Goal: Task Accomplishment & Management: Complete application form

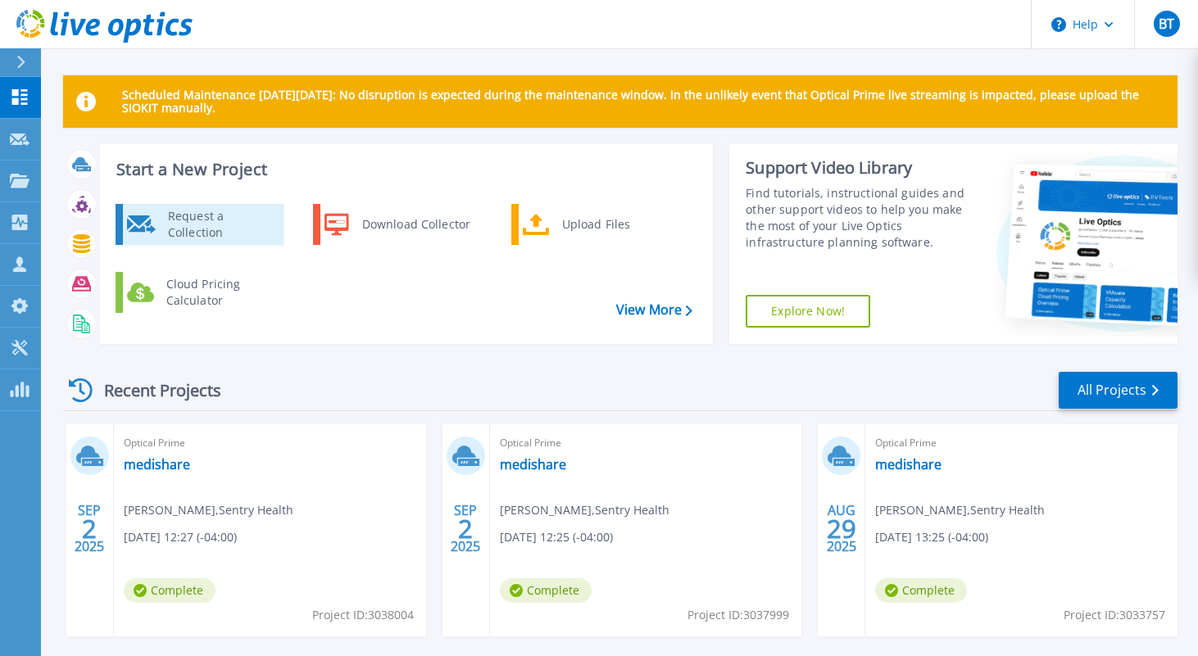
click at [168, 231] on div "Request a Collection" at bounding box center [220, 224] width 120 height 33
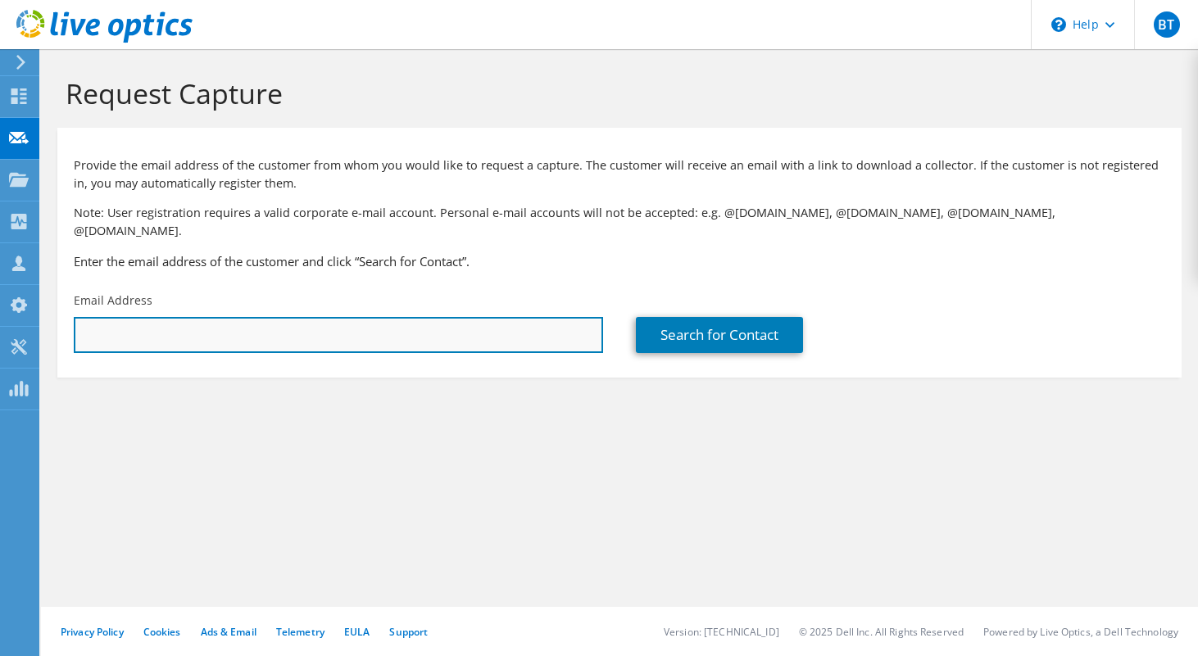
click at [152, 322] on input "text" at bounding box center [338, 335] width 529 height 36
paste input "[EMAIL_ADDRESS][PERSON_NAME][PERSON_NAME][DOMAIN_NAME]"
click at [82, 317] on input "[EMAIL_ADDRESS][PERSON_NAME][PERSON_NAME][DOMAIN_NAME]" at bounding box center [338, 335] width 529 height 36
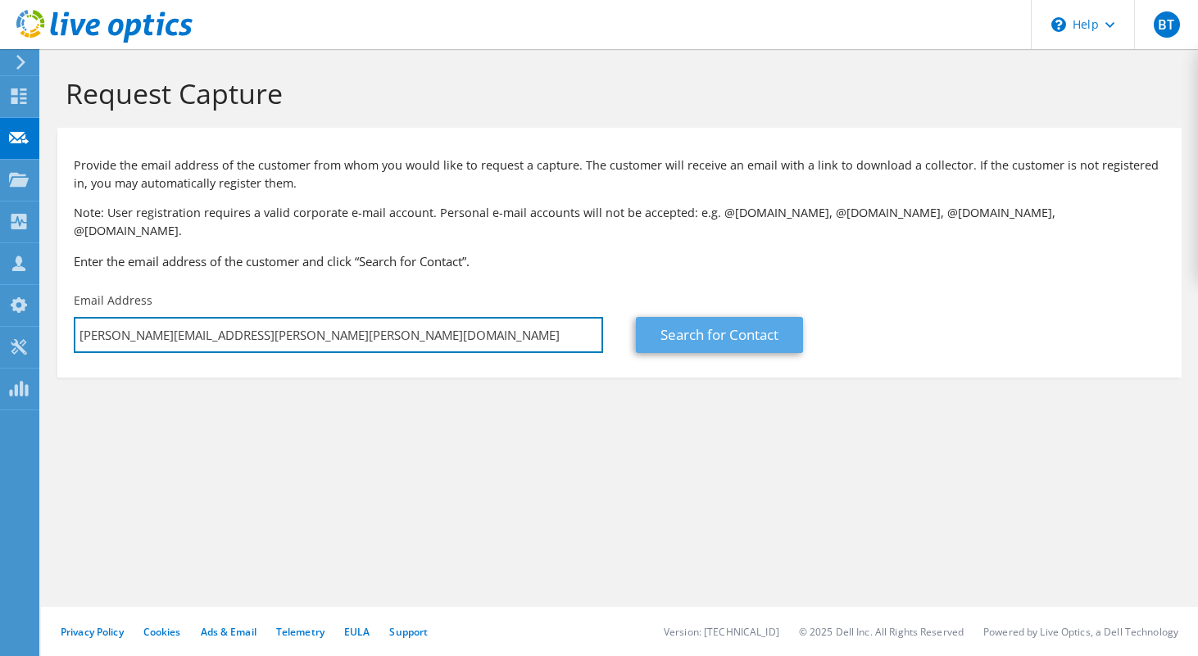
type input "[PERSON_NAME][EMAIL_ADDRESS][PERSON_NAME][PERSON_NAME][DOMAIN_NAME]"
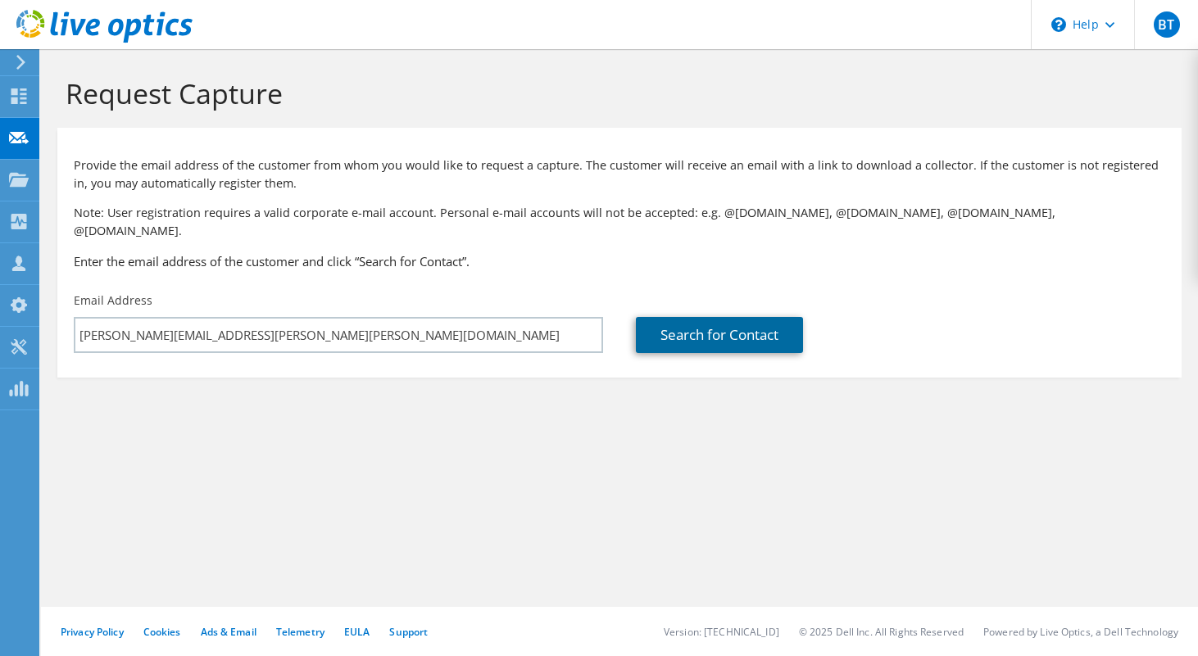
click at [698, 325] on link "Search for Contact" at bounding box center [719, 335] width 167 height 36
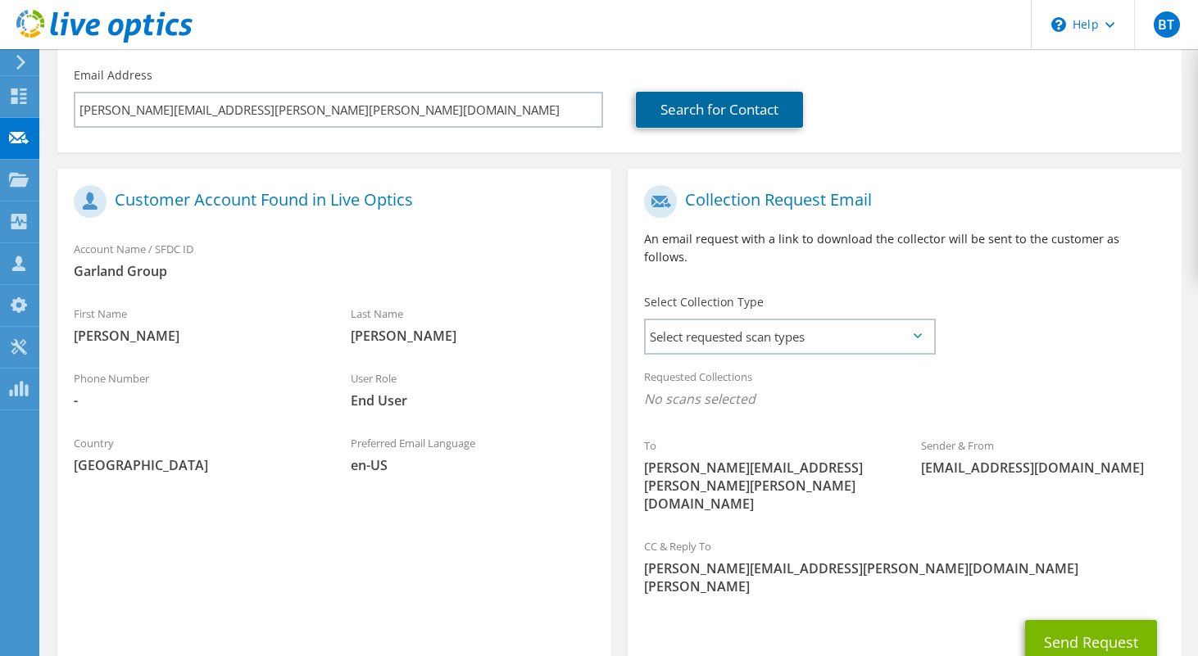
scroll to position [233, 0]
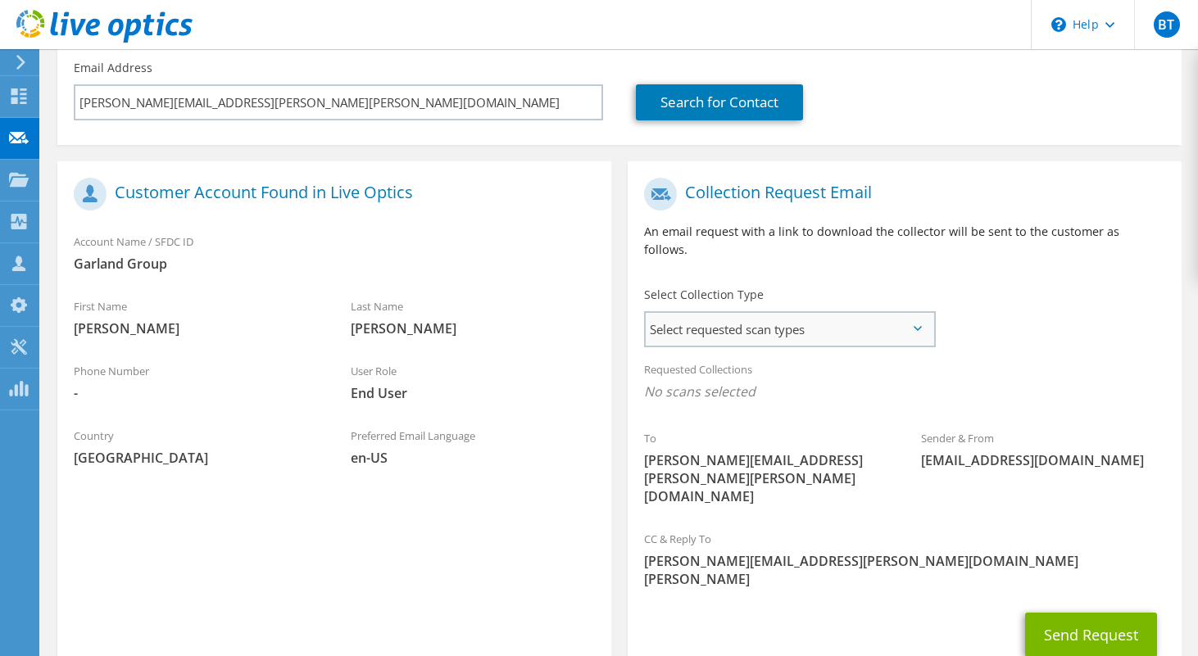
click at [678, 313] on span "Select requested scan types" at bounding box center [790, 329] width 288 height 33
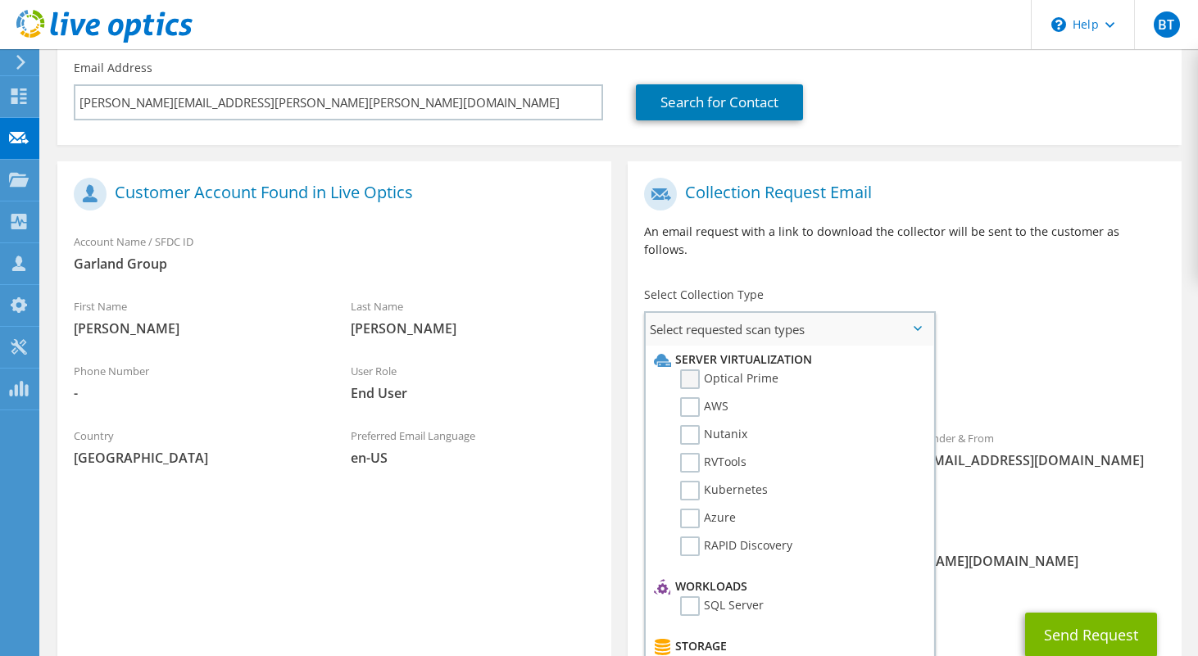
click at [688, 370] on label "Optical Prime" at bounding box center [729, 380] width 98 height 20
click at [0, 0] on input "Optical Prime" at bounding box center [0, 0] width 0 height 0
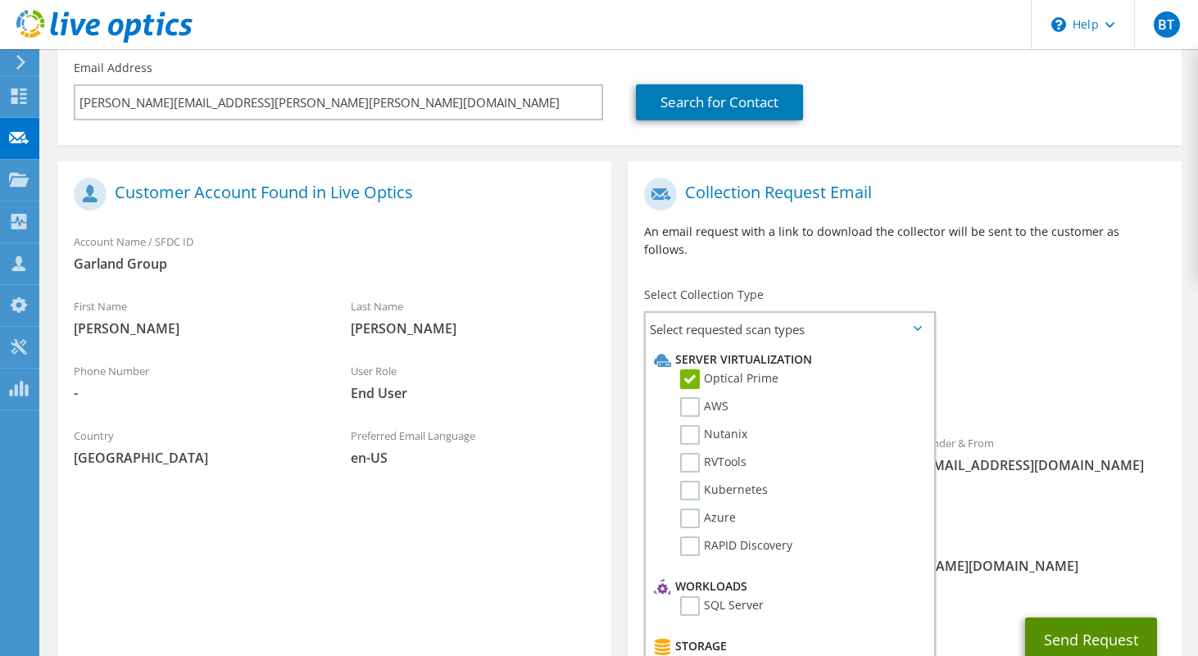
click at [1084, 618] on button "Send Request" at bounding box center [1091, 640] width 132 height 44
